Goal: Information Seeking & Learning: Learn about a topic

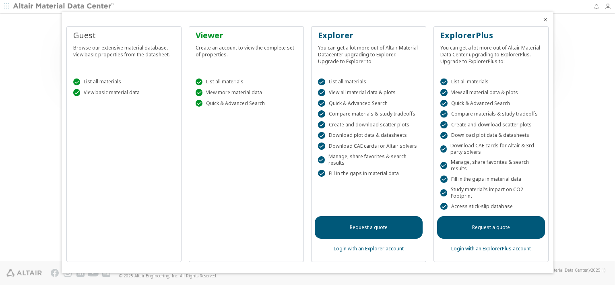
click at [547, 19] on icon "Close" at bounding box center [545, 19] width 6 height 6
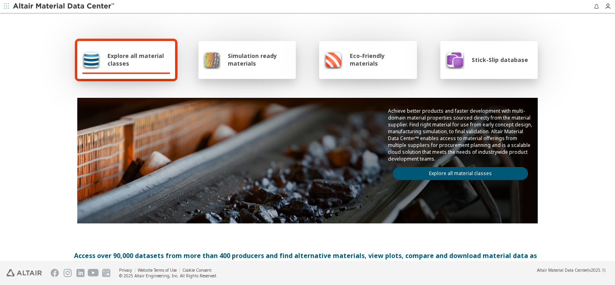
click at [118, 55] on span "Explore all material classes" at bounding box center [138, 59] width 63 height 15
click at [459, 170] on link "Explore all material classes" at bounding box center [460, 173] width 135 height 13
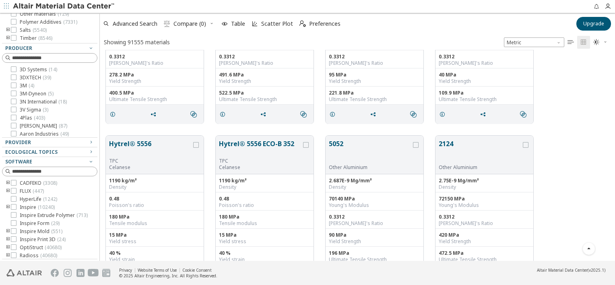
scroll to position [205, 509]
drag, startPoint x: 100, startPoint y: 119, endPoint x: 100, endPoint y: 227, distance: 107.9
click at [100, 227] on div "Filters Flags New ( 1281 ) Updated ( 503 ) Material Type Metals ( 6488 ) Plasti…" at bounding box center [307, 137] width 615 height 248
click at [16, 206] on div at bounding box center [14, 205] width 6 height 6
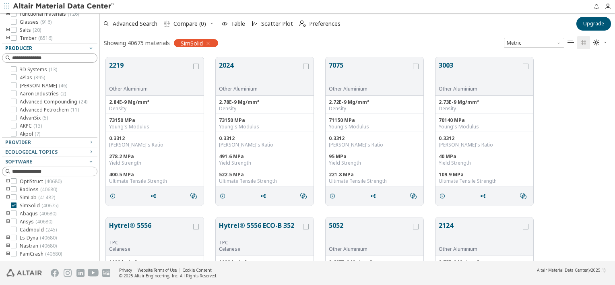
scroll to position [43, 0]
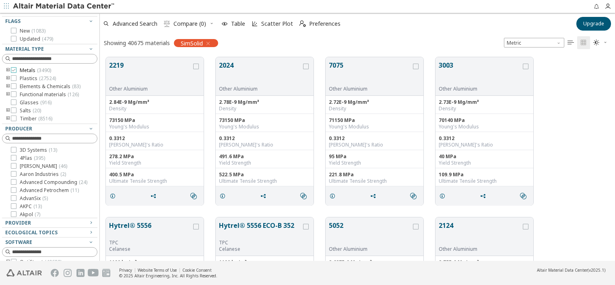
click at [13, 72] on div at bounding box center [14, 70] width 6 height 6
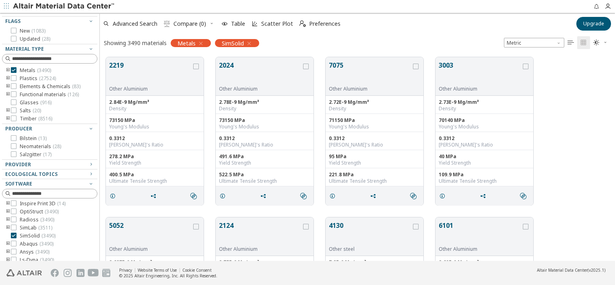
scroll to position [42, 0]
click at [8, 70] on icon "toogle group" at bounding box center [8, 70] width 6 height 6
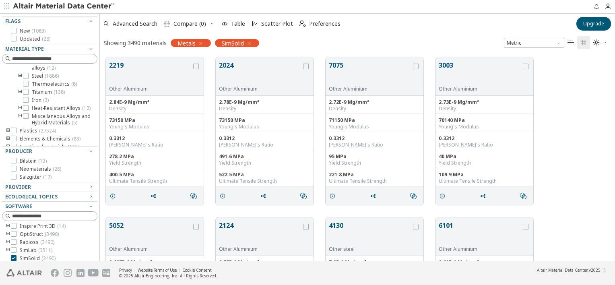
scroll to position [133, 0]
click at [23, 77] on icon at bounding box center [26, 74] width 6 height 6
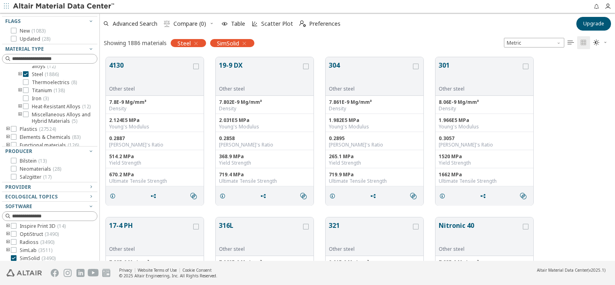
scroll to position [26, 0]
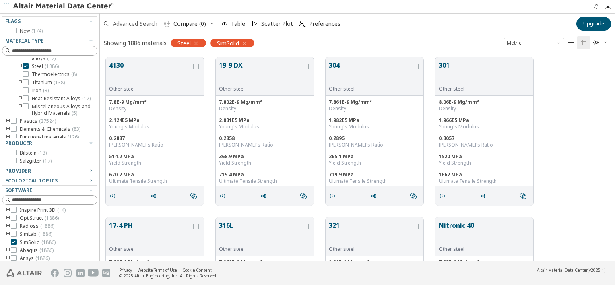
click at [134, 22] on span "Advanced Search" at bounding box center [135, 24] width 45 height 6
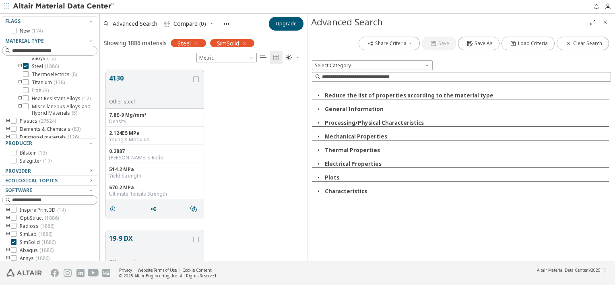
click at [316, 109] on icon "button" at bounding box center [318, 109] width 6 height 6
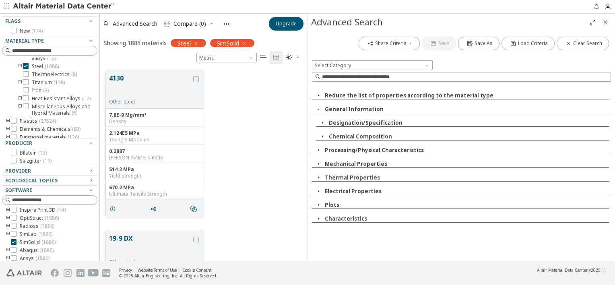
click at [317, 109] on icon "button" at bounding box center [318, 109] width 6 height 6
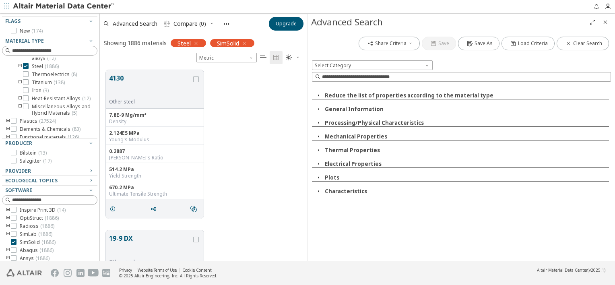
click at [317, 109] on icon "button" at bounding box center [318, 109] width 6 height 6
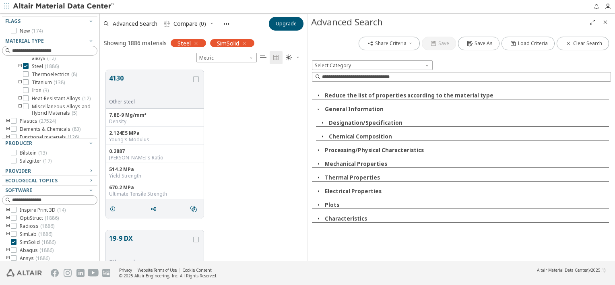
click at [324, 122] on icon "button" at bounding box center [322, 123] width 6 height 6
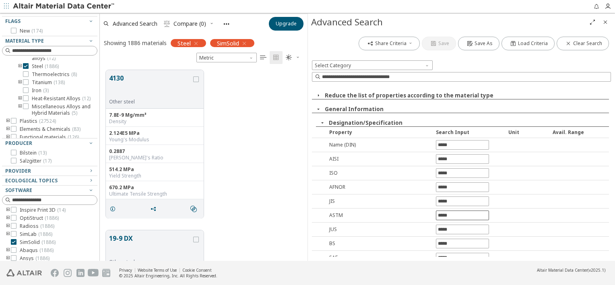
click at [451, 212] on input "text" at bounding box center [462, 215] width 52 height 9
click at [448, 214] on input "text" at bounding box center [462, 215] width 52 height 9
type input "***"
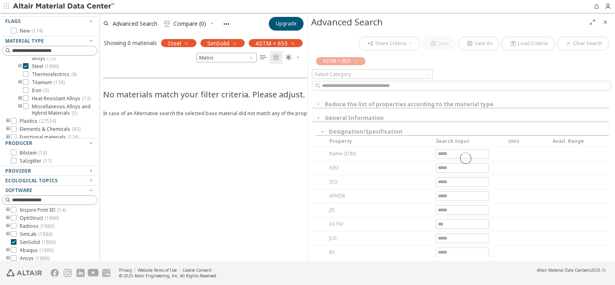
scroll to position [0, 0]
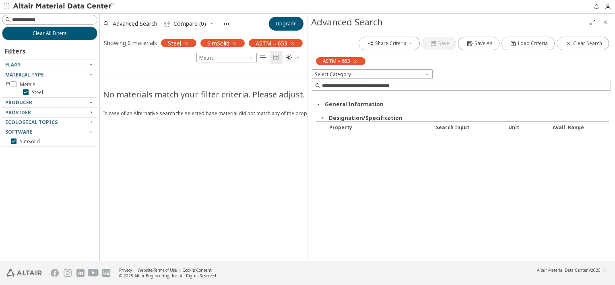
click at [354, 63] on icon "button" at bounding box center [355, 61] width 6 height 6
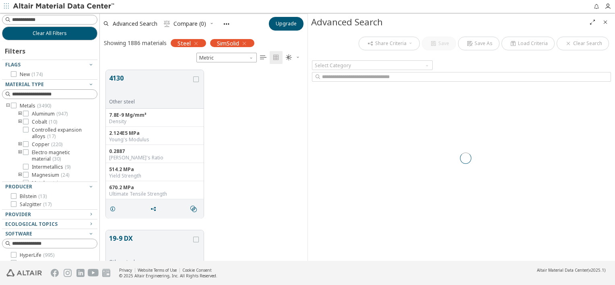
scroll to position [191, 201]
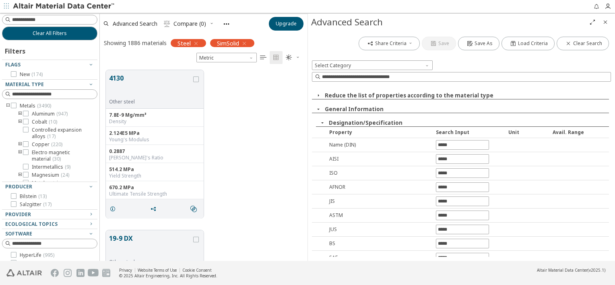
click at [604, 25] on icon "Close" at bounding box center [605, 22] width 6 height 6
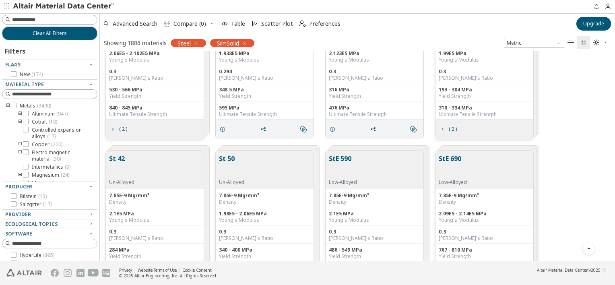
scroll to position [5674, 0]
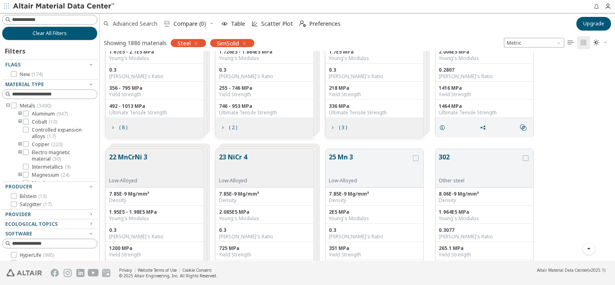
click at [140, 24] on span "Advanced Search" at bounding box center [135, 24] width 45 height 6
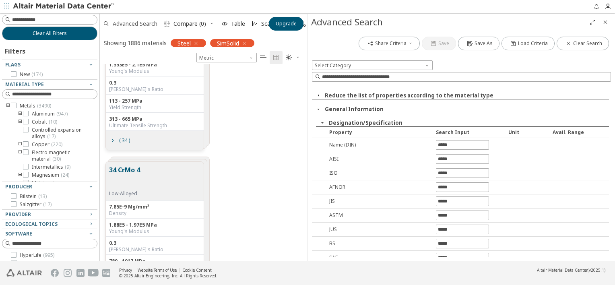
scroll to position [191, 201]
click at [406, 74] on input at bounding box center [466, 77] width 289 height 8
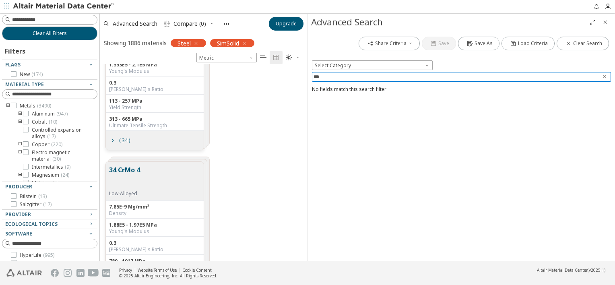
type input "***"
click at [604, 23] on icon "Close" at bounding box center [605, 22] width 6 height 6
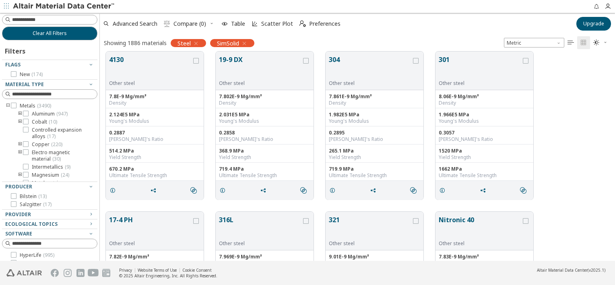
scroll to position [0, 0]
